Goal: Communication & Community: Answer question/provide support

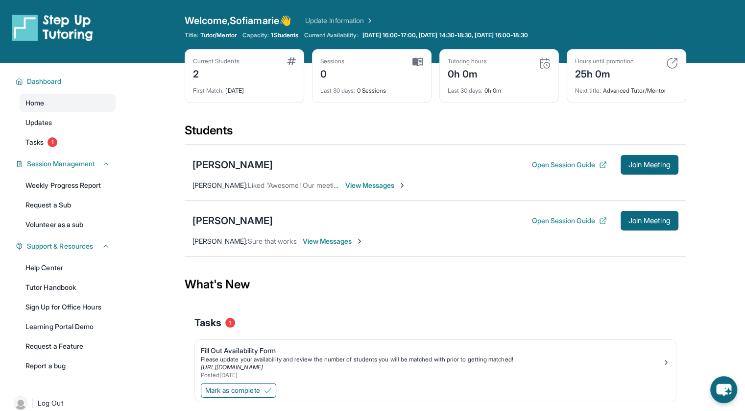
click at [327, 231] on div "[PERSON_NAME] Open Session Guide Join Meeting [PERSON_NAME] : Sure that works V…" at bounding box center [436, 228] width 502 height 56
click at [334, 242] on span "View Messages" at bounding box center [333, 241] width 61 height 10
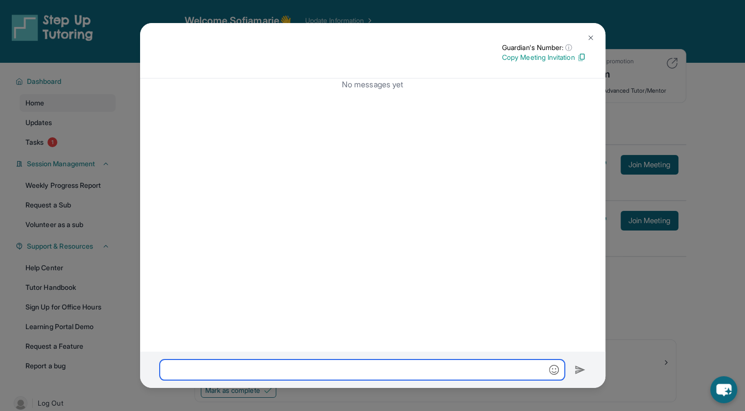
click at [238, 360] on input "text" at bounding box center [362, 369] width 405 height 21
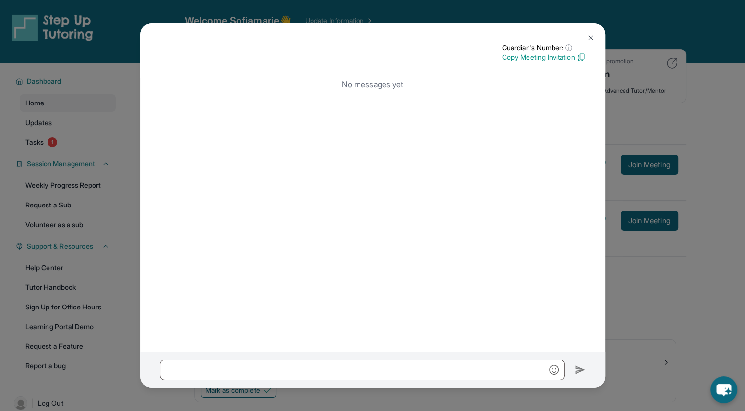
click at [593, 41] on img at bounding box center [591, 38] width 8 height 8
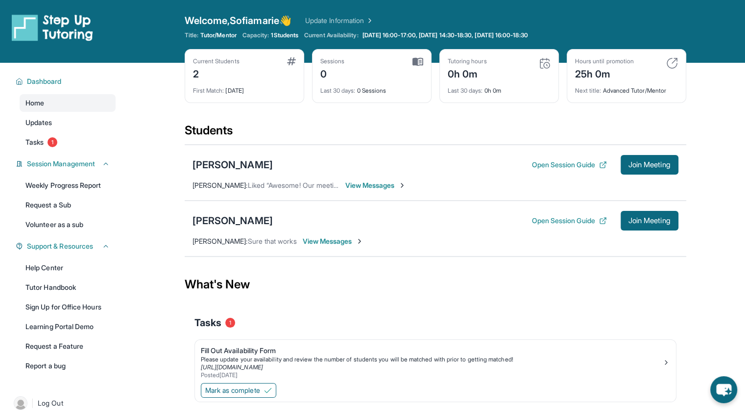
click at [337, 238] on span "View Messages" at bounding box center [333, 241] width 61 height 10
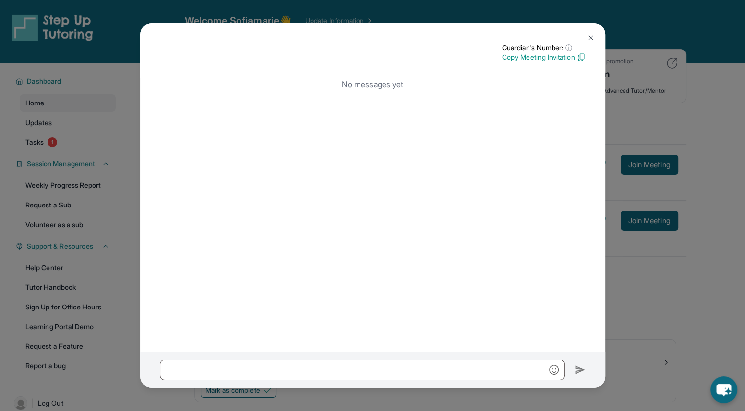
click at [593, 38] on img at bounding box center [591, 38] width 8 height 8
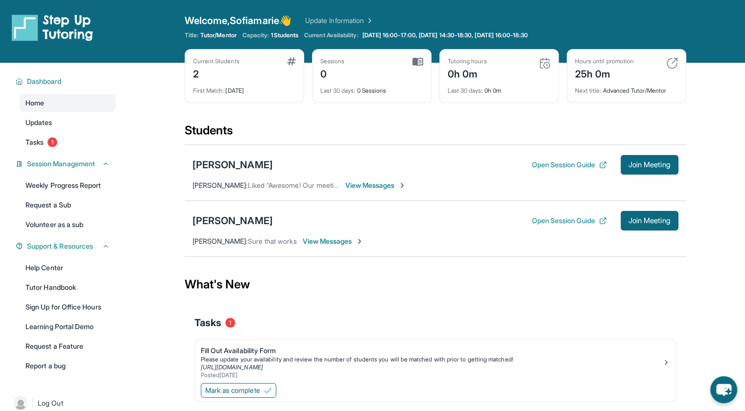
click at [366, 185] on span "View Messages" at bounding box center [375, 185] width 61 height 10
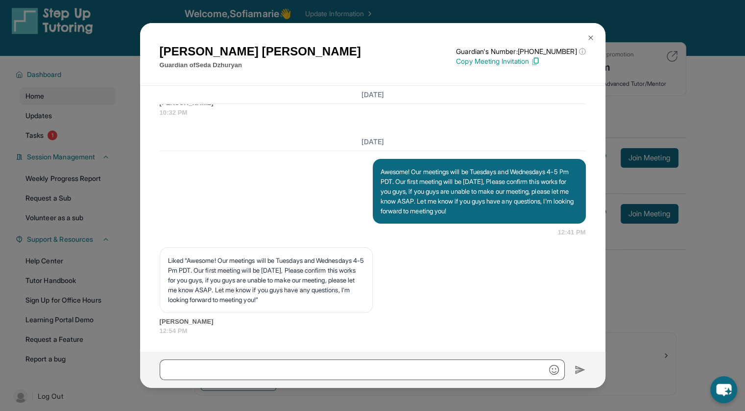
scroll to position [7, 0]
click at [587, 39] on img at bounding box center [591, 38] width 8 height 8
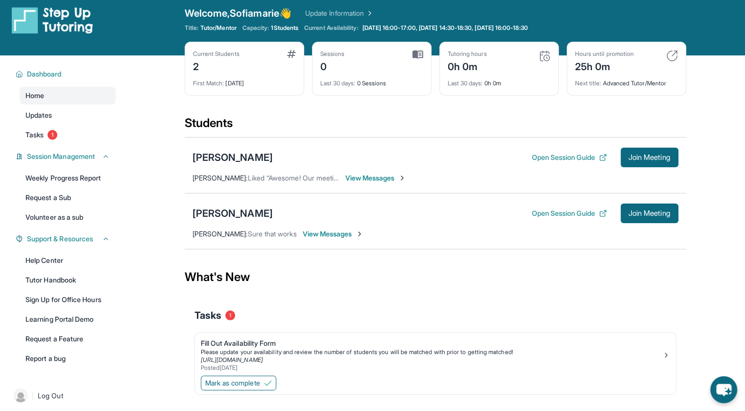
click at [320, 230] on span "View Messages" at bounding box center [333, 234] width 61 height 10
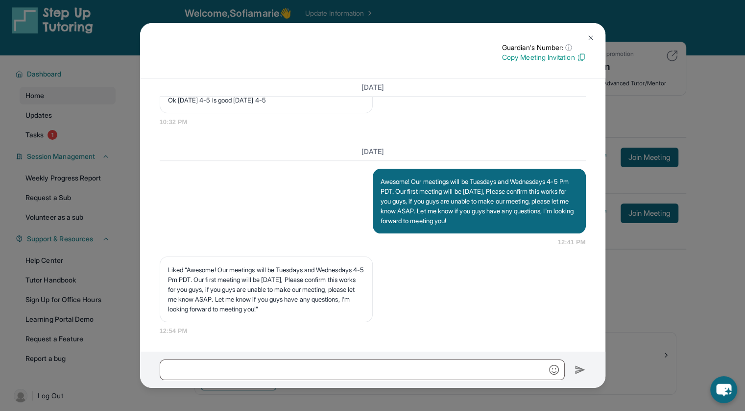
scroll to position [63, 0]
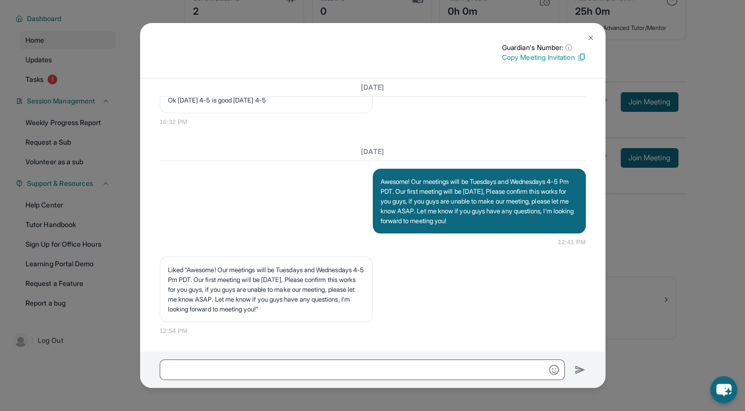
click at [592, 40] on img at bounding box center [591, 38] width 8 height 8
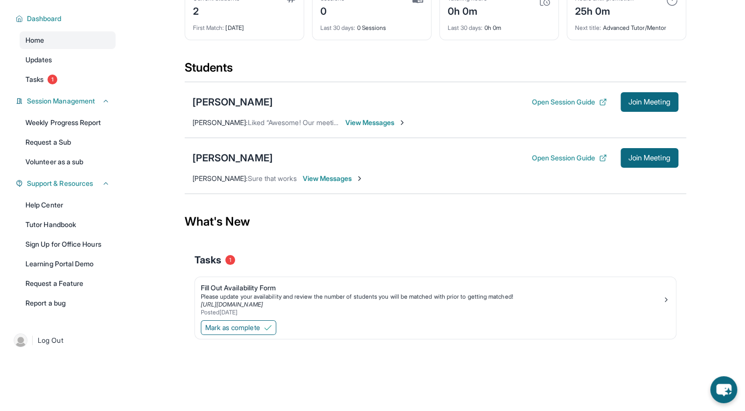
click at [340, 178] on span "View Messages" at bounding box center [333, 178] width 61 height 10
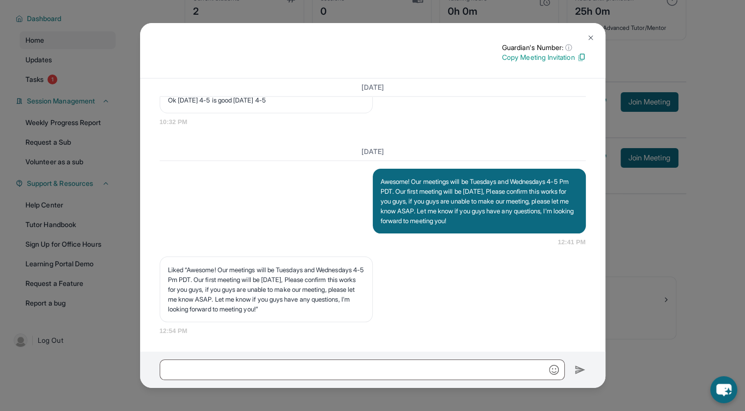
scroll to position [1000, 0]
click at [589, 35] on img at bounding box center [591, 38] width 8 height 8
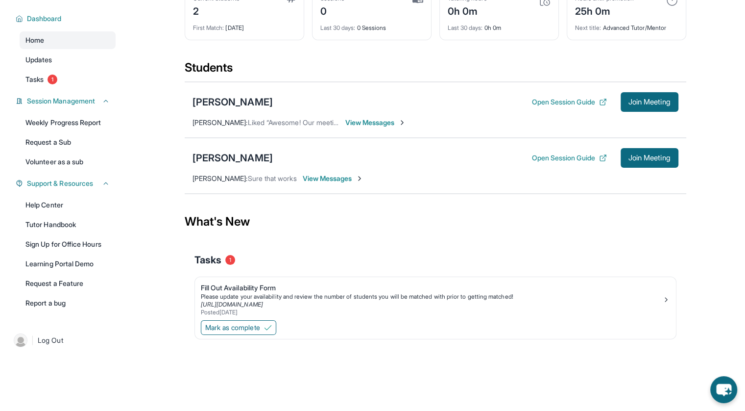
scroll to position [0, 0]
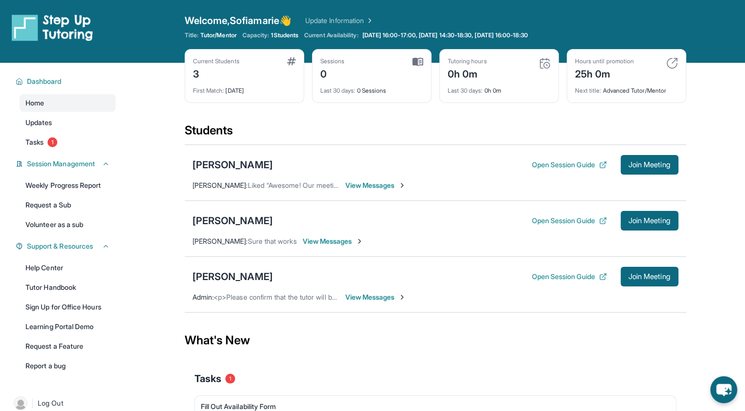
click at [382, 300] on span "View Messages" at bounding box center [375, 297] width 61 height 10
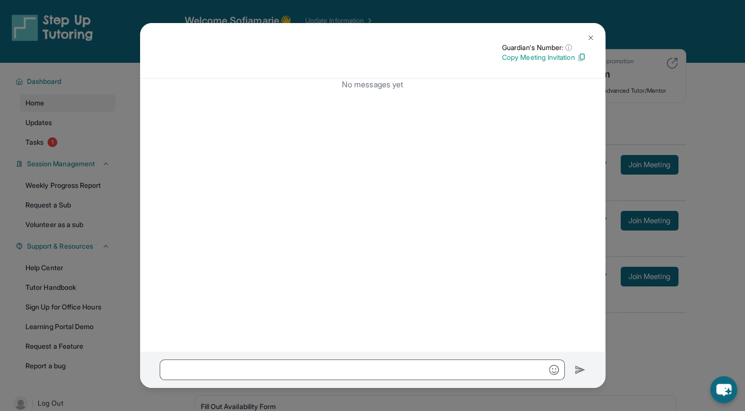
click at [591, 37] on img at bounding box center [591, 38] width 8 height 8
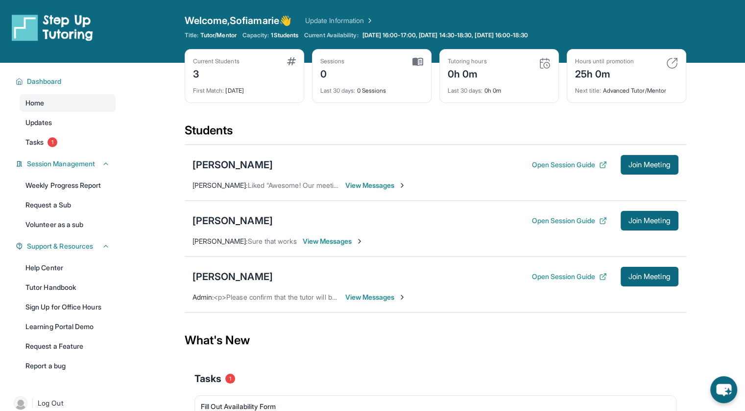
click at [392, 292] on span "View Messages" at bounding box center [375, 297] width 61 height 10
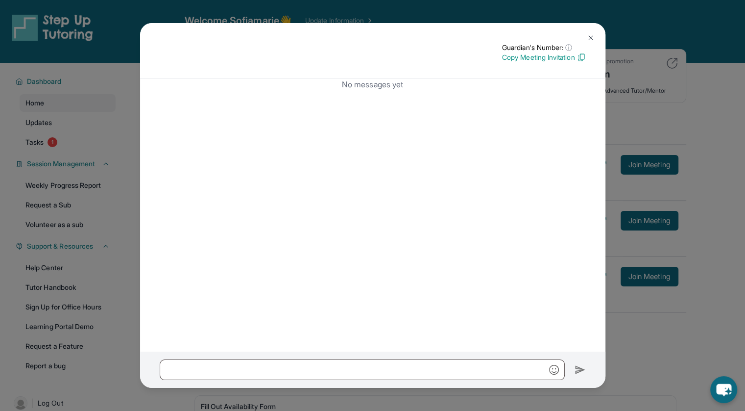
click at [589, 36] on img at bounding box center [591, 38] width 8 height 8
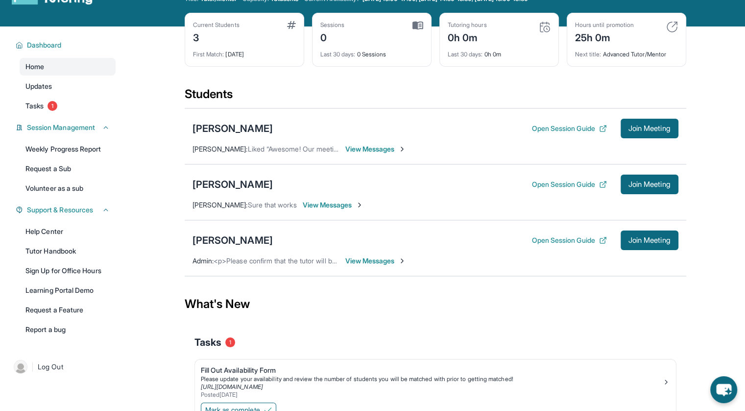
scroll to position [37, 0]
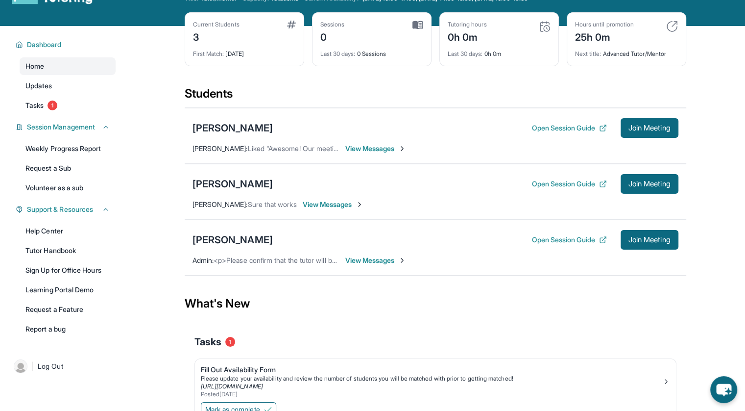
click at [372, 260] on span "View Messages" at bounding box center [375, 260] width 61 height 10
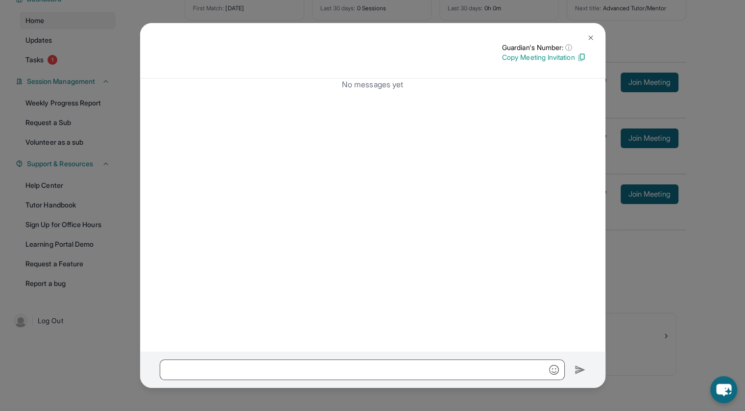
scroll to position [0, 0]
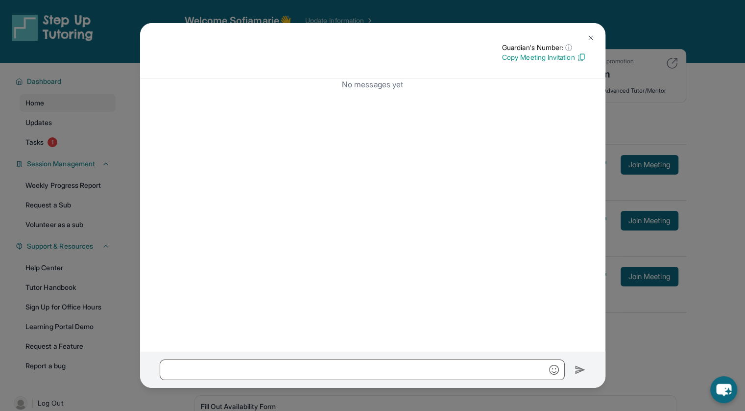
click at [588, 34] on img at bounding box center [591, 38] width 8 height 8
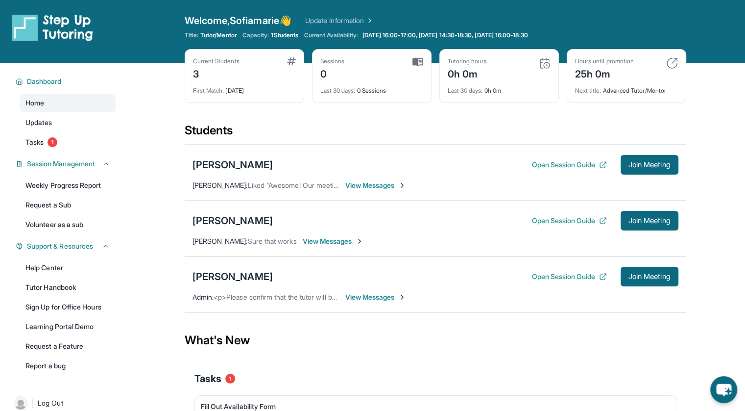
click at [361, 185] on span "View Messages" at bounding box center [375, 185] width 61 height 10
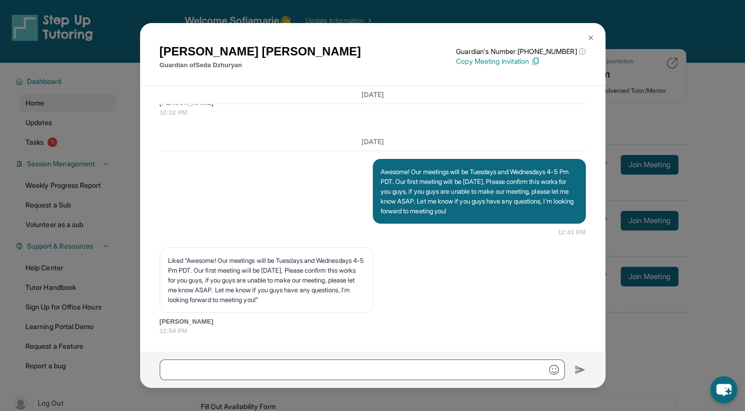
scroll to position [1037, 0]
click at [596, 36] on button at bounding box center [591, 38] width 20 height 20
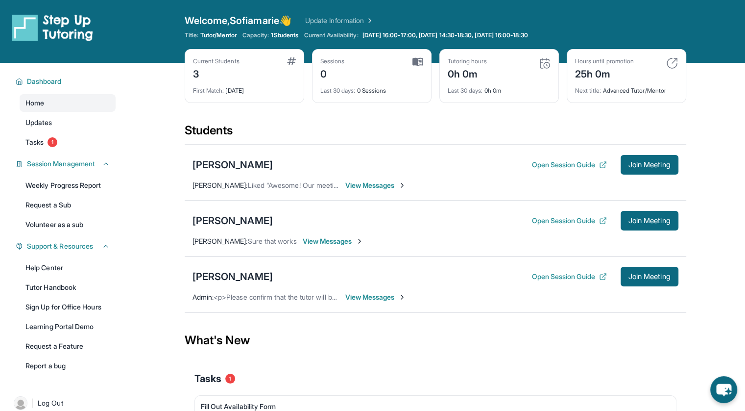
click at [379, 297] on span "View Messages" at bounding box center [375, 297] width 61 height 10
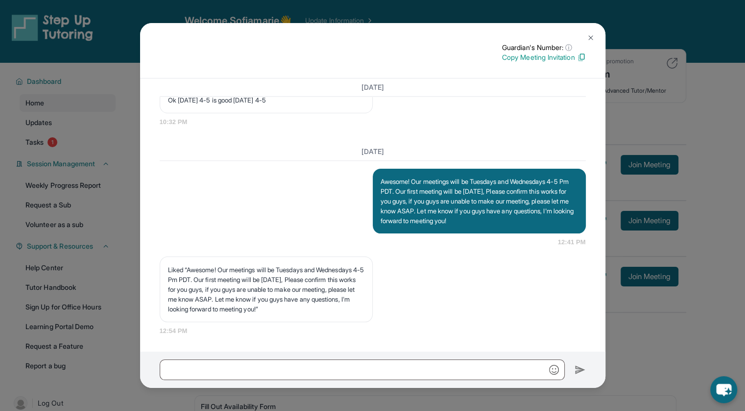
scroll to position [1000, 0]
click at [592, 34] on img at bounding box center [591, 38] width 8 height 8
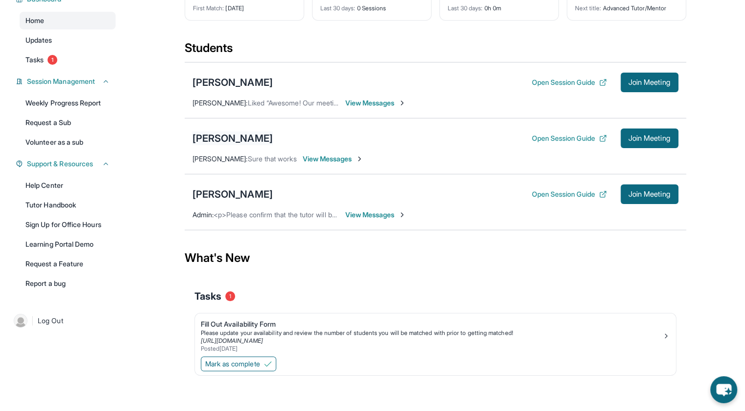
scroll to position [0, 0]
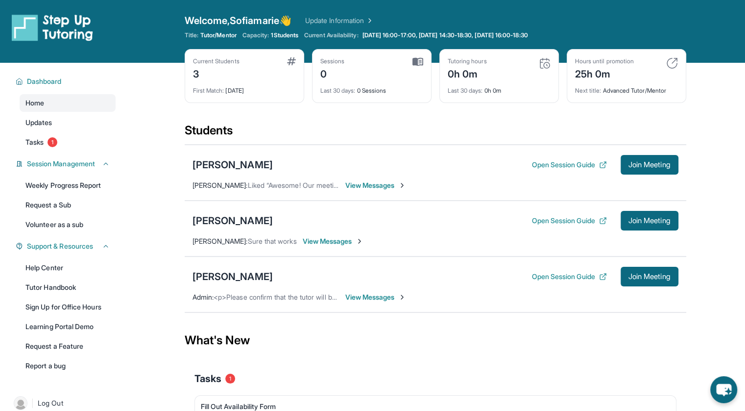
click at [403, 295] on img at bounding box center [402, 297] width 8 height 8
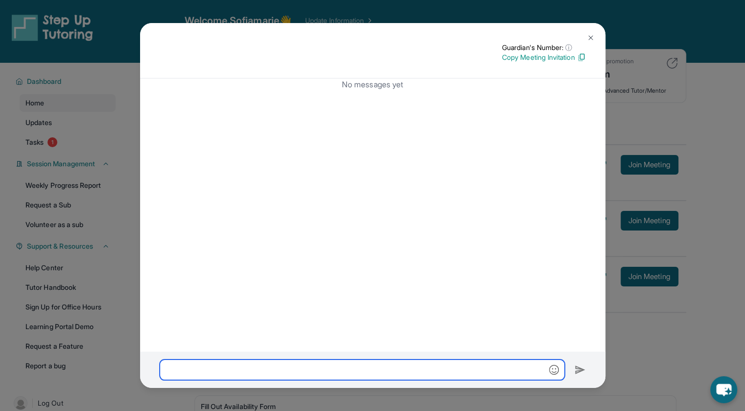
click at [451, 375] on input "text" at bounding box center [362, 369] width 405 height 21
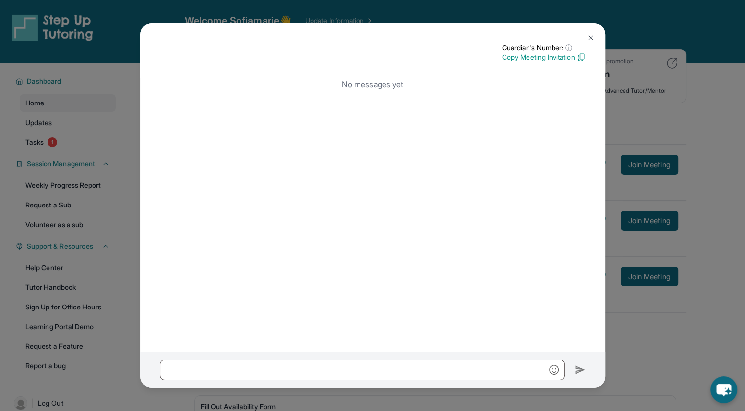
click at [591, 39] on img at bounding box center [591, 38] width 8 height 8
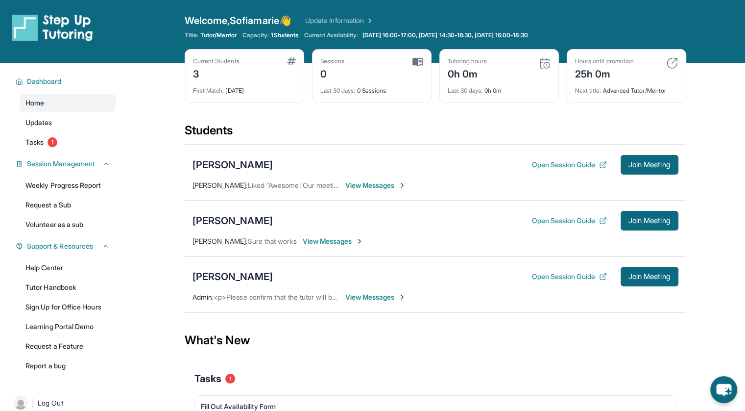
click at [361, 247] on div "[PERSON_NAME] Open Session Guide Join Meeting [PERSON_NAME] : Sure that works V…" at bounding box center [436, 228] width 502 height 56
click at [357, 243] on span "View Messages" at bounding box center [333, 241] width 61 height 10
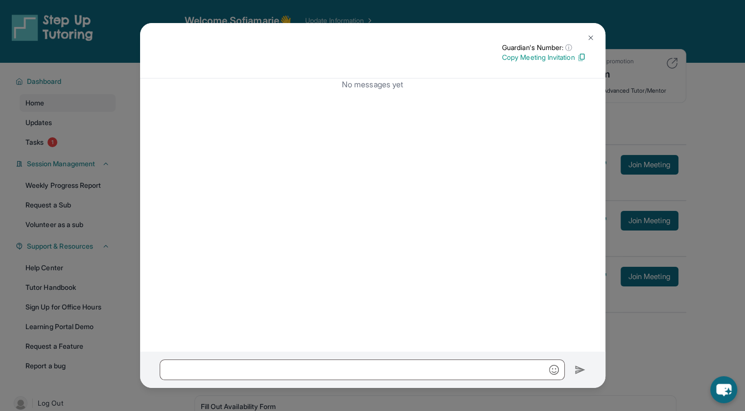
click at [593, 35] on img at bounding box center [591, 38] width 8 height 8
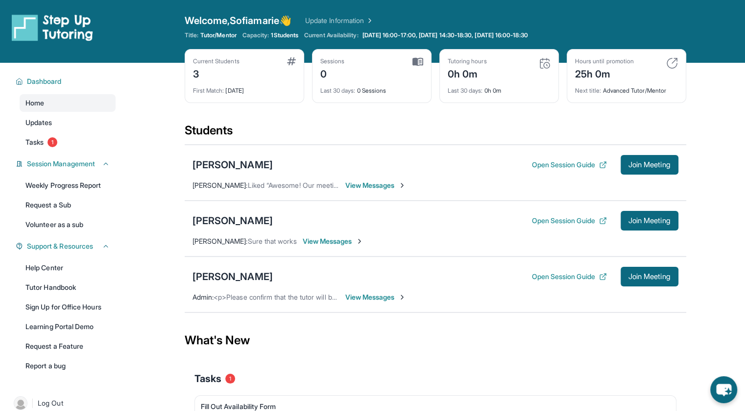
click at [384, 298] on span "View Messages" at bounding box center [375, 297] width 61 height 10
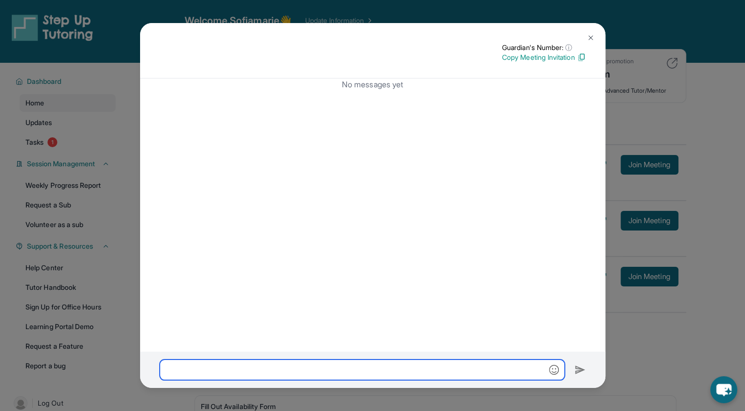
click at [203, 371] on input "text" at bounding box center [362, 369] width 405 height 21
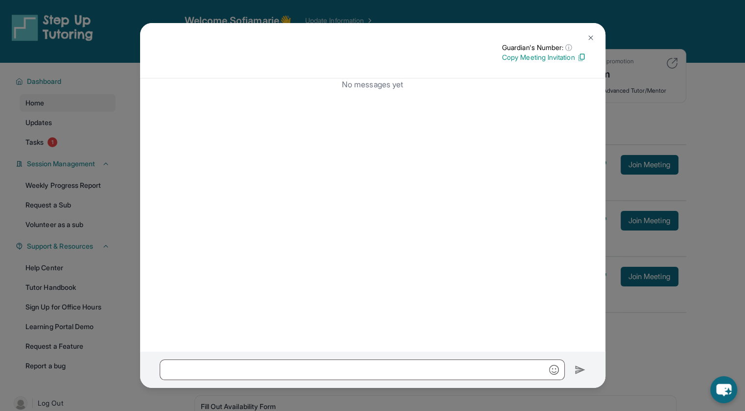
click at [589, 34] on img at bounding box center [591, 38] width 8 height 8
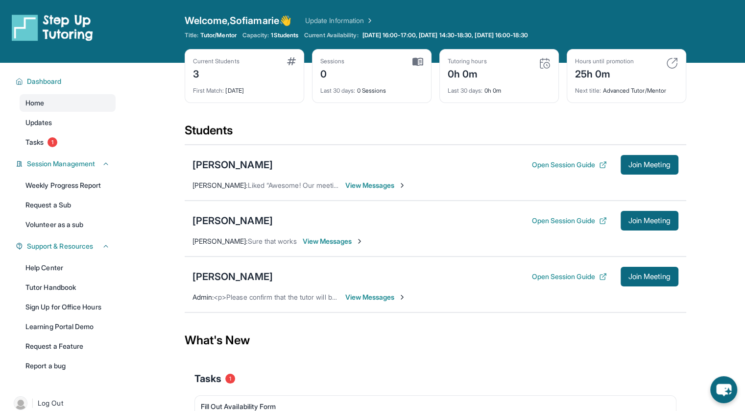
click at [362, 190] on div "Seda Dzhuryan Open Session Guide Join Meeting Anna Karapetyan : Liked “Awesome!…" at bounding box center [436, 173] width 502 height 56
click at [363, 185] on span "View Messages" at bounding box center [375, 185] width 61 height 10
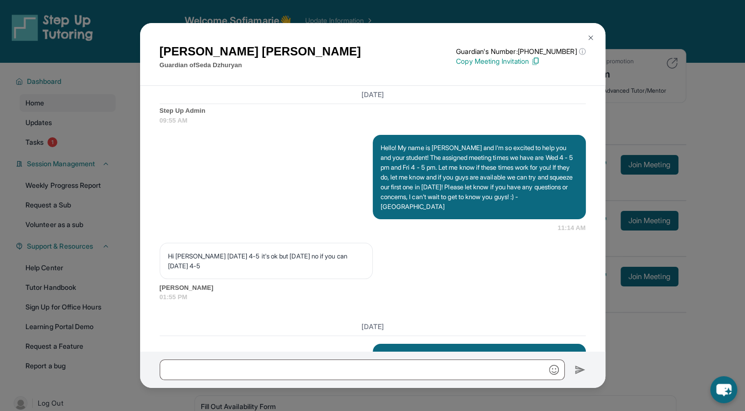
scroll to position [666, 0]
drag, startPoint x: 440, startPoint y: 196, endPoint x: 376, endPoint y: 171, distance: 69.3
click at [376, 171] on div "Hello! My name is [PERSON_NAME] and I'm so excited to help you and your student…" at bounding box center [479, 177] width 213 height 84
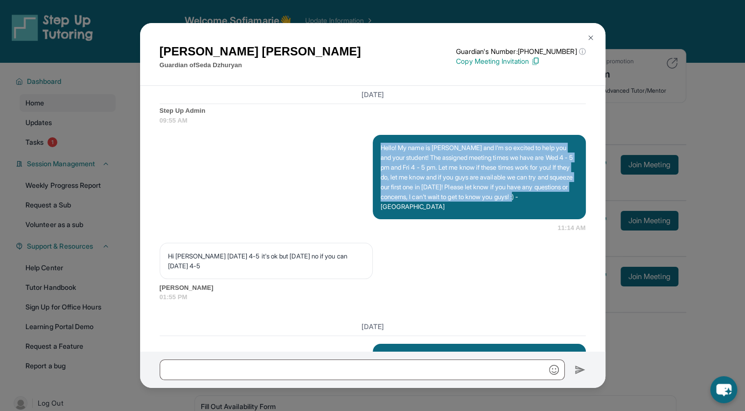
drag, startPoint x: 378, startPoint y: 174, endPoint x: 424, endPoint y: 232, distance: 74.3
click at [424, 211] on p "Hello! My name is [PERSON_NAME] and I'm so excited to help you and your student…" at bounding box center [479, 177] width 197 height 69
copy p "Hello! My name is [PERSON_NAME] and I'm so excited to help you and your student…"
click at [588, 35] on img at bounding box center [591, 38] width 8 height 8
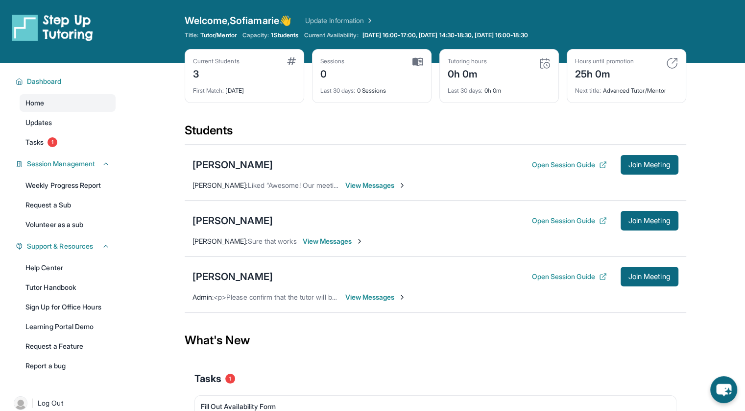
click at [368, 301] on div "Isabella Guerra-Daboub Open Session Guide Join Meeting Admin : <p>Please confir…" at bounding box center [436, 284] width 502 height 56
click at [364, 298] on span "View Messages" at bounding box center [375, 297] width 61 height 10
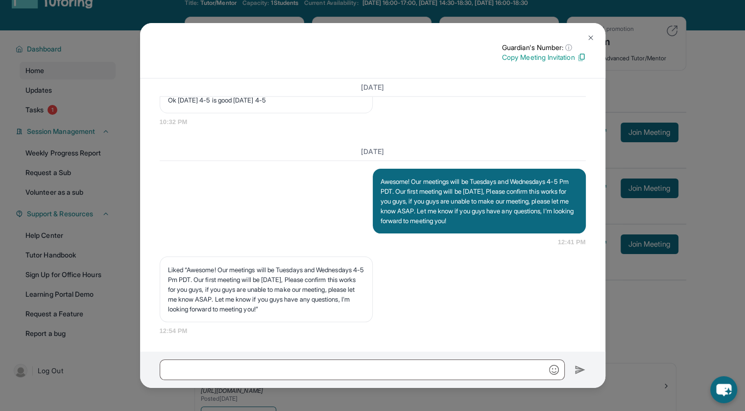
scroll to position [981, 0]
click at [590, 39] on img at bounding box center [591, 38] width 8 height 8
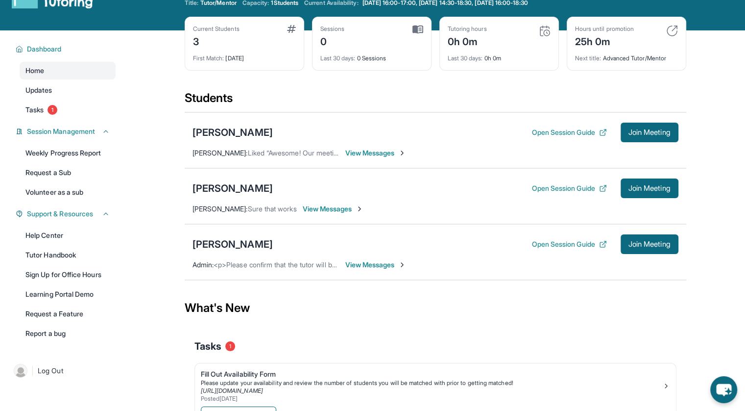
click at [385, 268] on span "View Messages" at bounding box center [375, 265] width 61 height 10
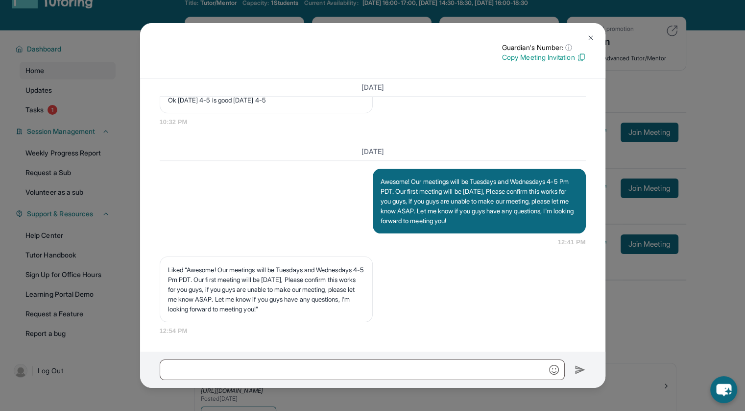
scroll to position [39, 0]
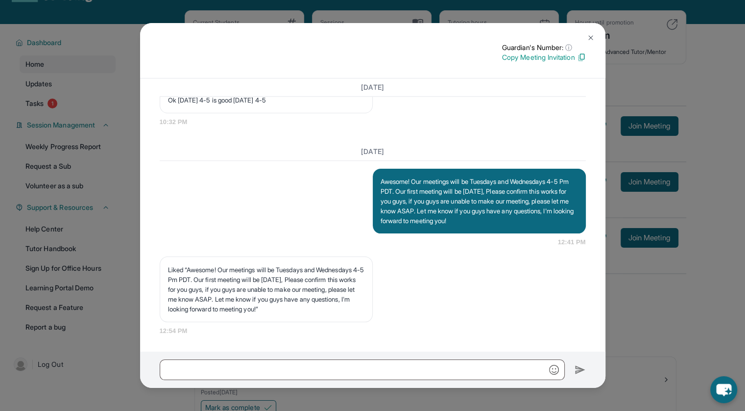
click at [588, 42] on button at bounding box center [591, 38] width 20 height 20
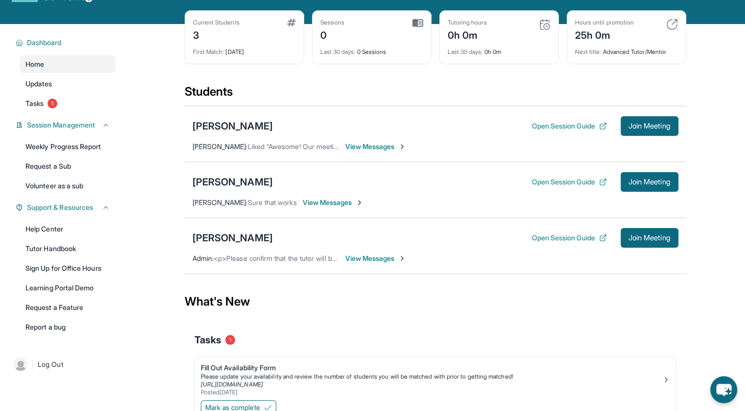
click at [364, 203] on span "View Messages" at bounding box center [333, 202] width 61 height 10
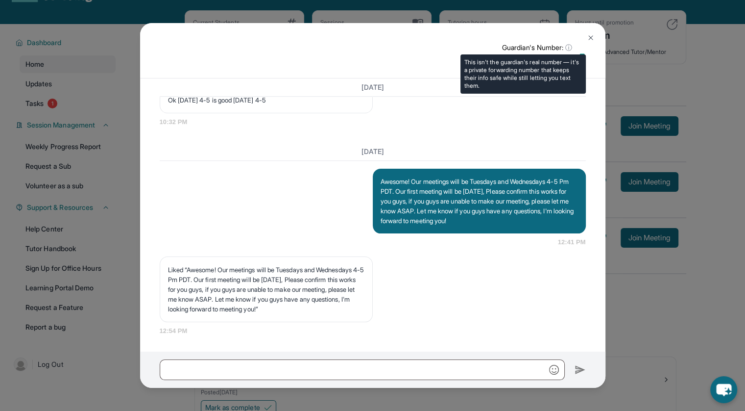
scroll to position [1000, 0]
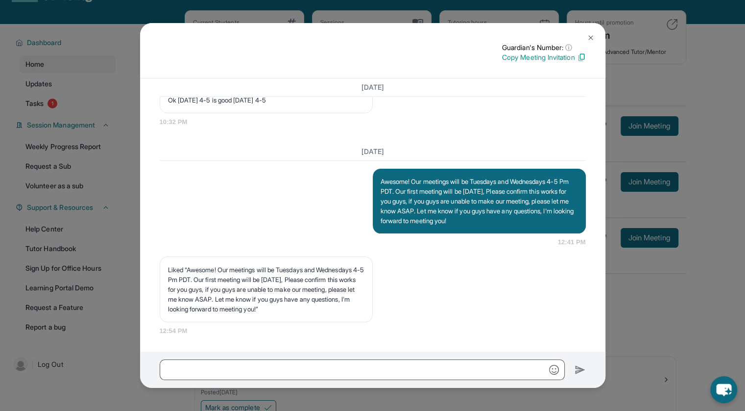
click at [593, 35] on img at bounding box center [591, 38] width 8 height 8
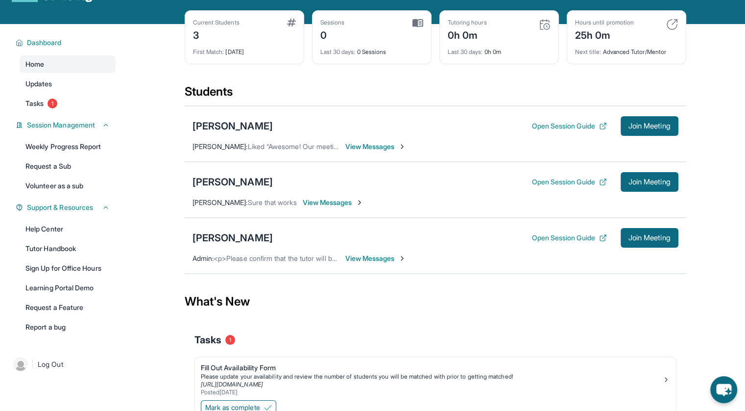
click at [367, 146] on span "View Messages" at bounding box center [375, 147] width 61 height 10
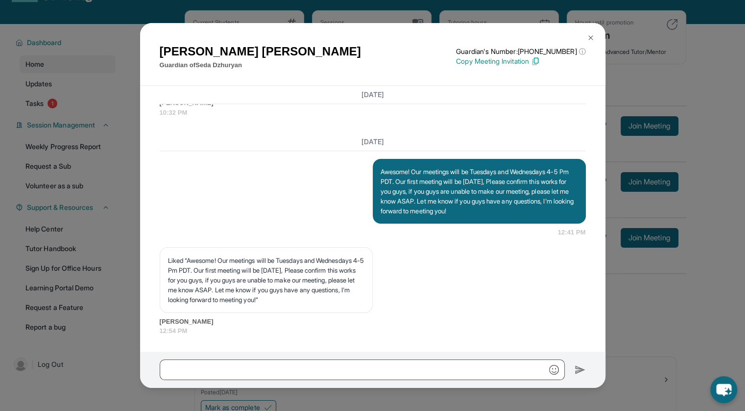
scroll to position [1037, 0]
click at [589, 37] on img at bounding box center [591, 38] width 8 height 8
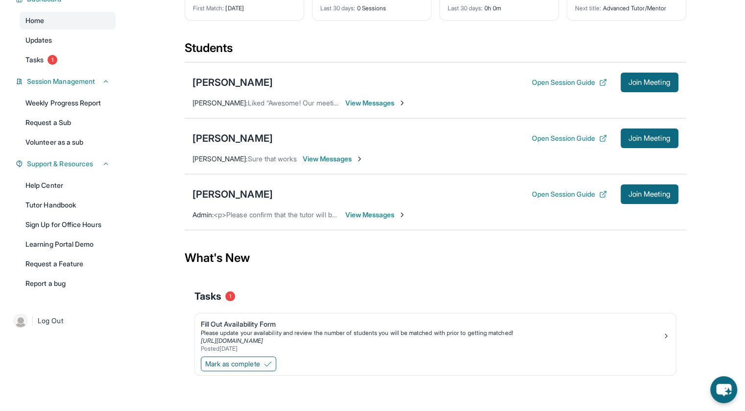
scroll to position [0, 0]
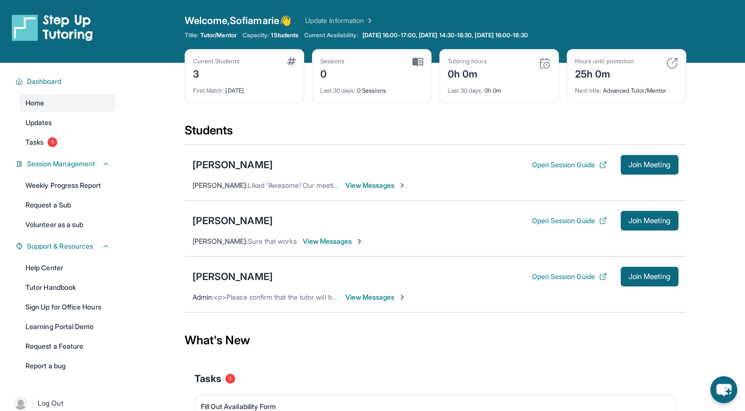
click at [378, 298] on span "View Messages" at bounding box center [375, 297] width 61 height 10
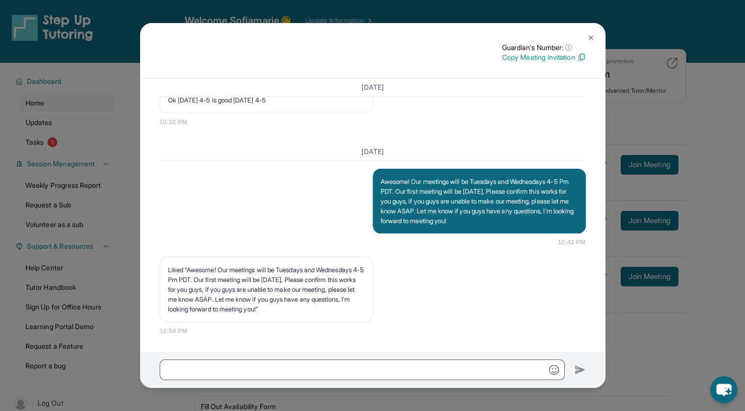
scroll to position [1000, 0]
click at [592, 33] on button at bounding box center [591, 38] width 20 height 20
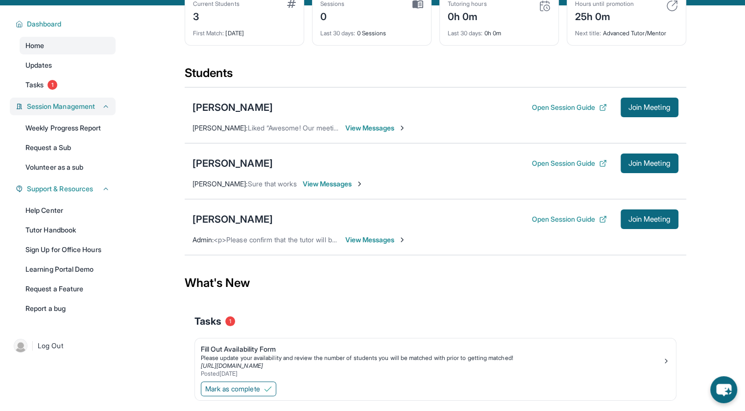
scroll to position [0, 0]
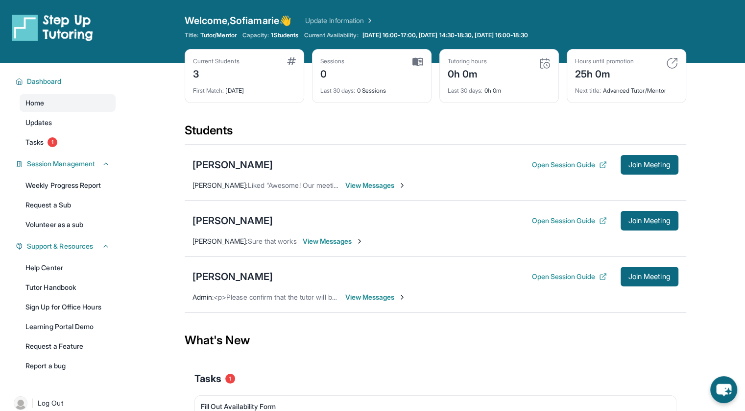
click at [281, 15] on span "Welcome, Sofiamarie 👋" at bounding box center [238, 21] width 107 height 14
click at [259, 19] on span "Welcome, Sofiamarie 👋" at bounding box center [238, 21] width 107 height 14
click at [64, 104] on link "Home" at bounding box center [68, 103] width 96 height 18
click at [56, 131] on div "Home Updates Tasks 1" at bounding box center [68, 122] width 96 height 57
click at [54, 124] on link "Updates" at bounding box center [68, 123] width 96 height 18
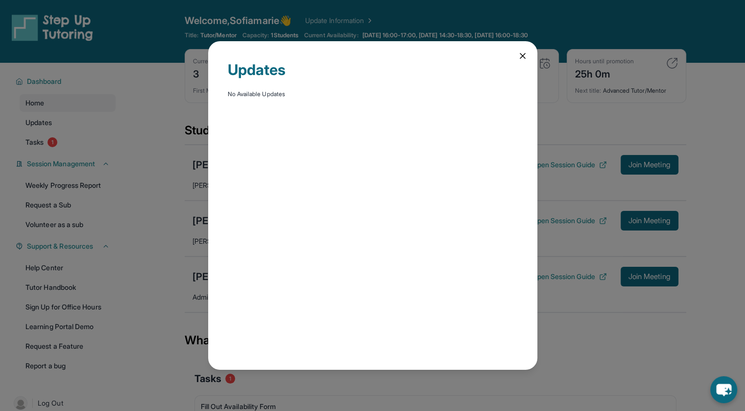
click at [522, 54] on icon at bounding box center [523, 56] width 10 height 10
